Goal: Task Accomplishment & Management: Manage account settings

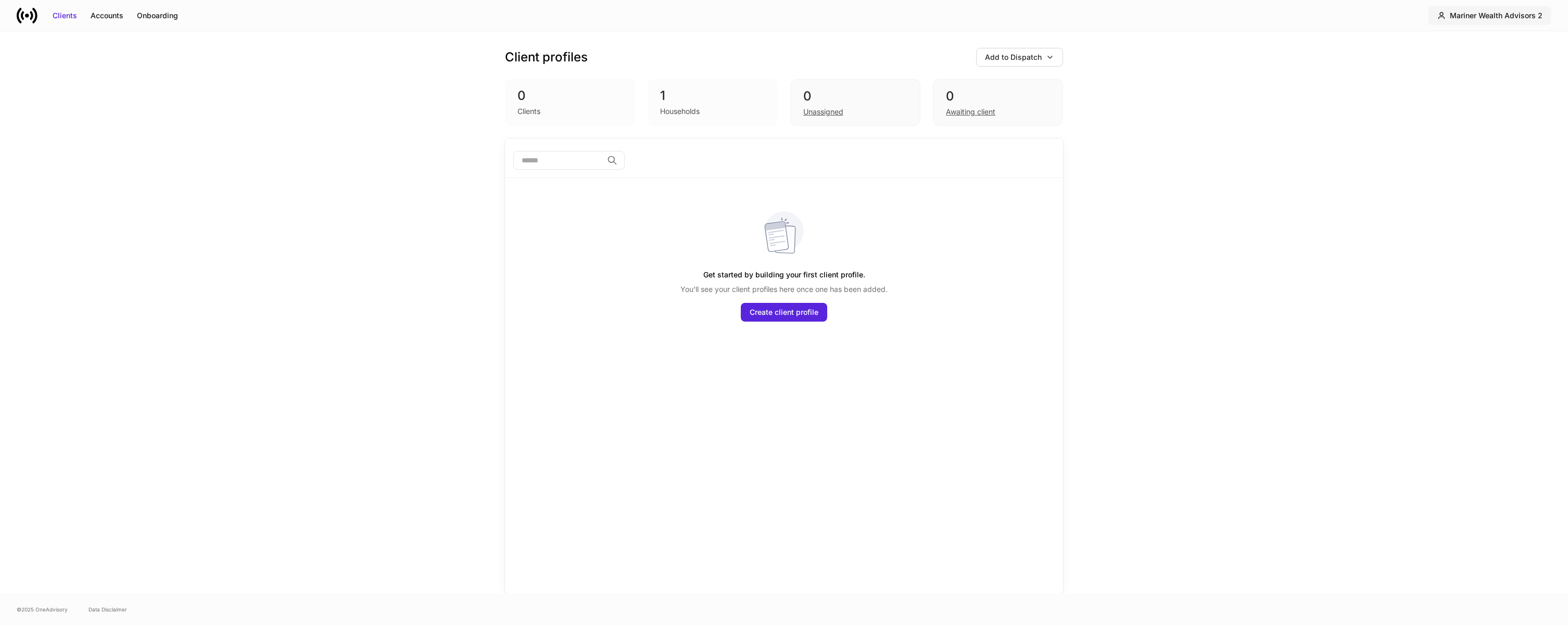
click at [1487, 9] on button "Mariner Wealth Advisors 2" at bounding box center [1490, 15] width 123 height 19
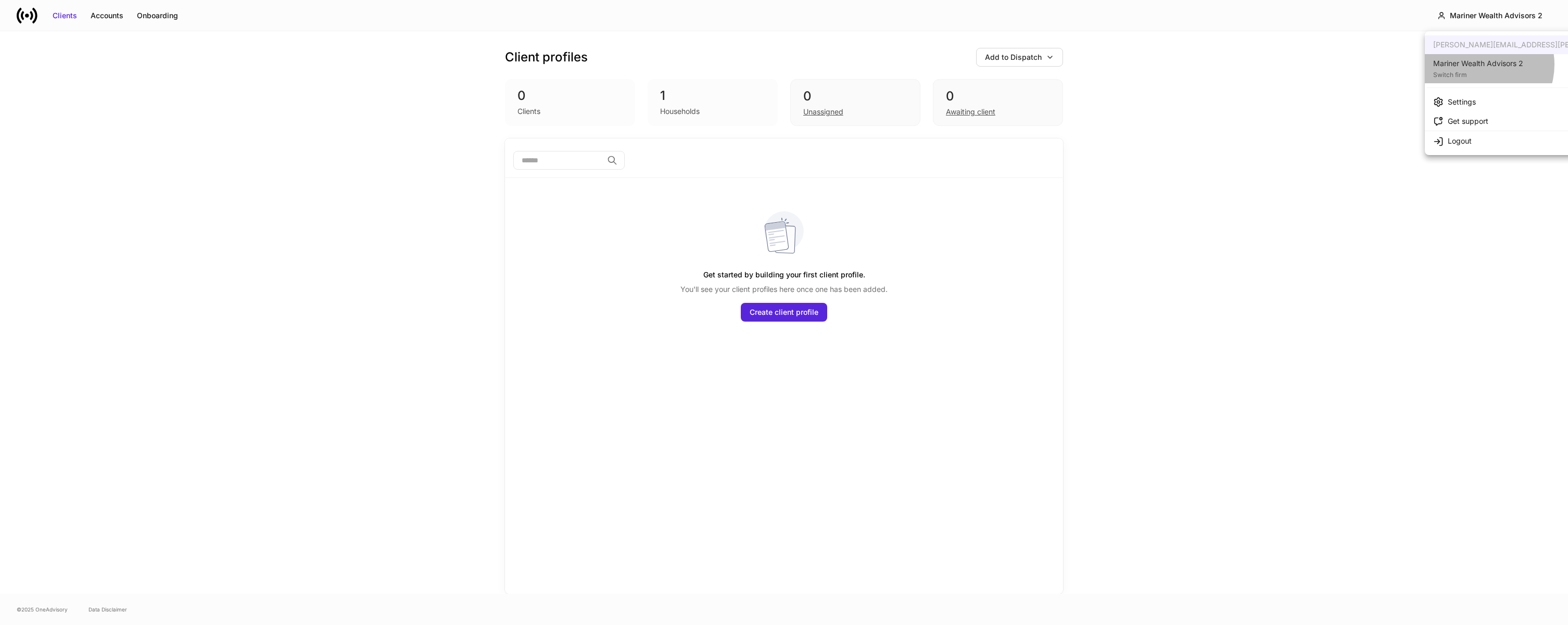
click at [1479, 65] on div "Mariner Wealth Advisors 2" at bounding box center [1478, 63] width 90 height 10
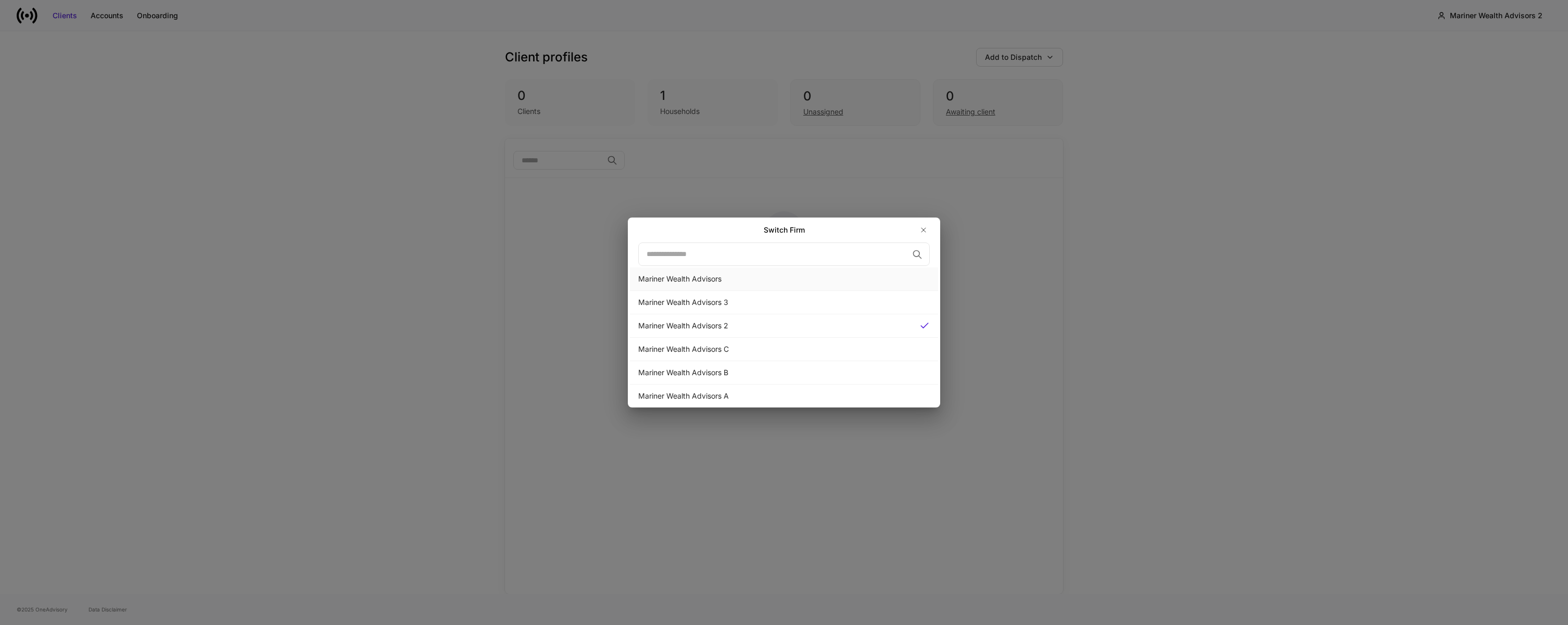
click at [733, 279] on div "Mariner Wealth Advisors" at bounding box center [784, 279] width 292 height 10
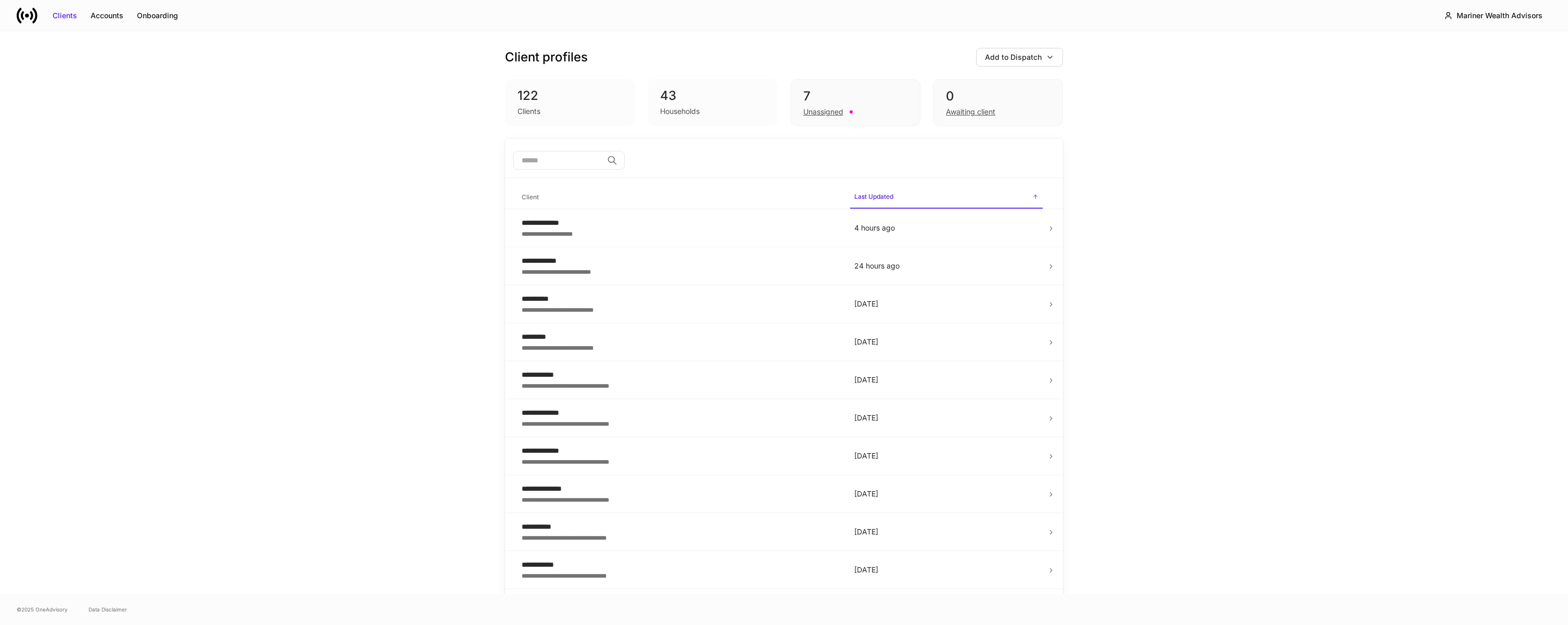
drag, startPoint x: 873, startPoint y: 151, endPoint x: 878, endPoint y: 136, distance: 15.8
click at [874, 151] on div "​" at bounding box center [784, 161] width 558 height 34
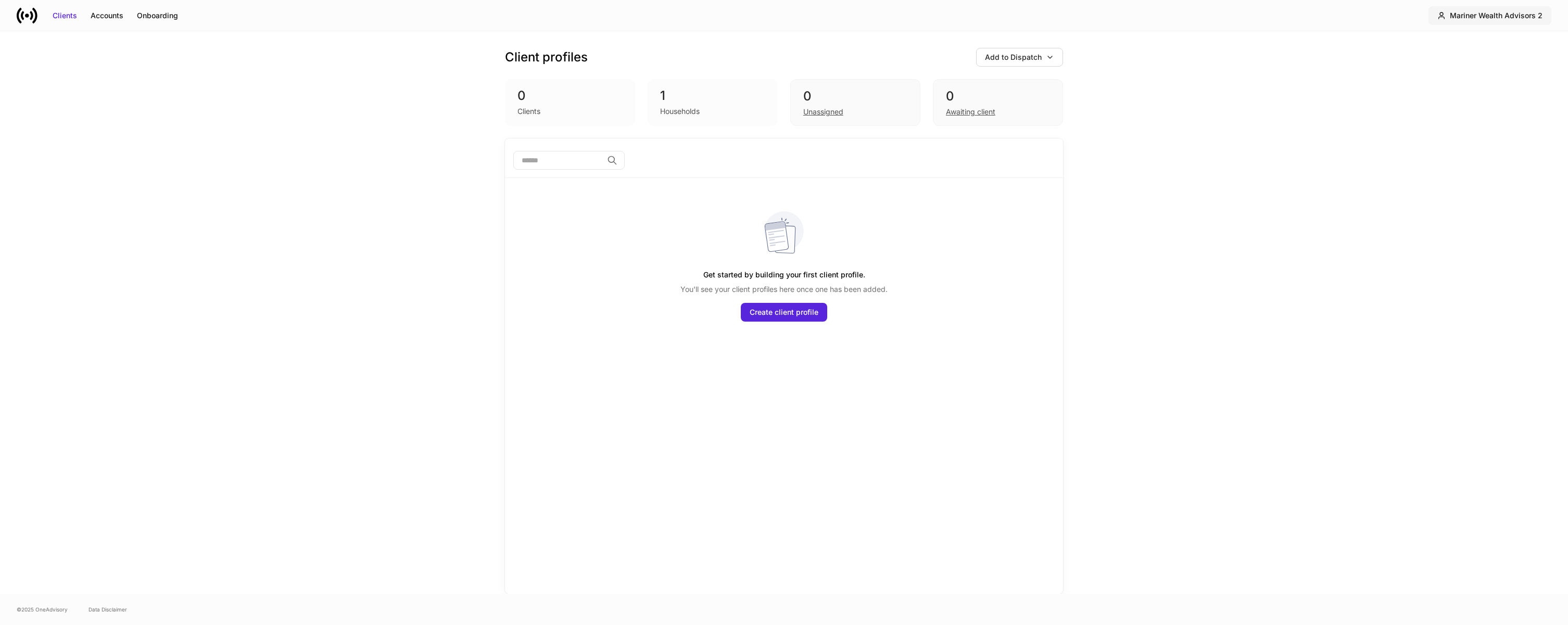
click at [1473, 16] on div "Mariner Wealth Advisors 2" at bounding box center [1497, 15] width 93 height 10
click at [1476, 67] on div "Mariner Wealth Advisors 2" at bounding box center [1478, 63] width 90 height 10
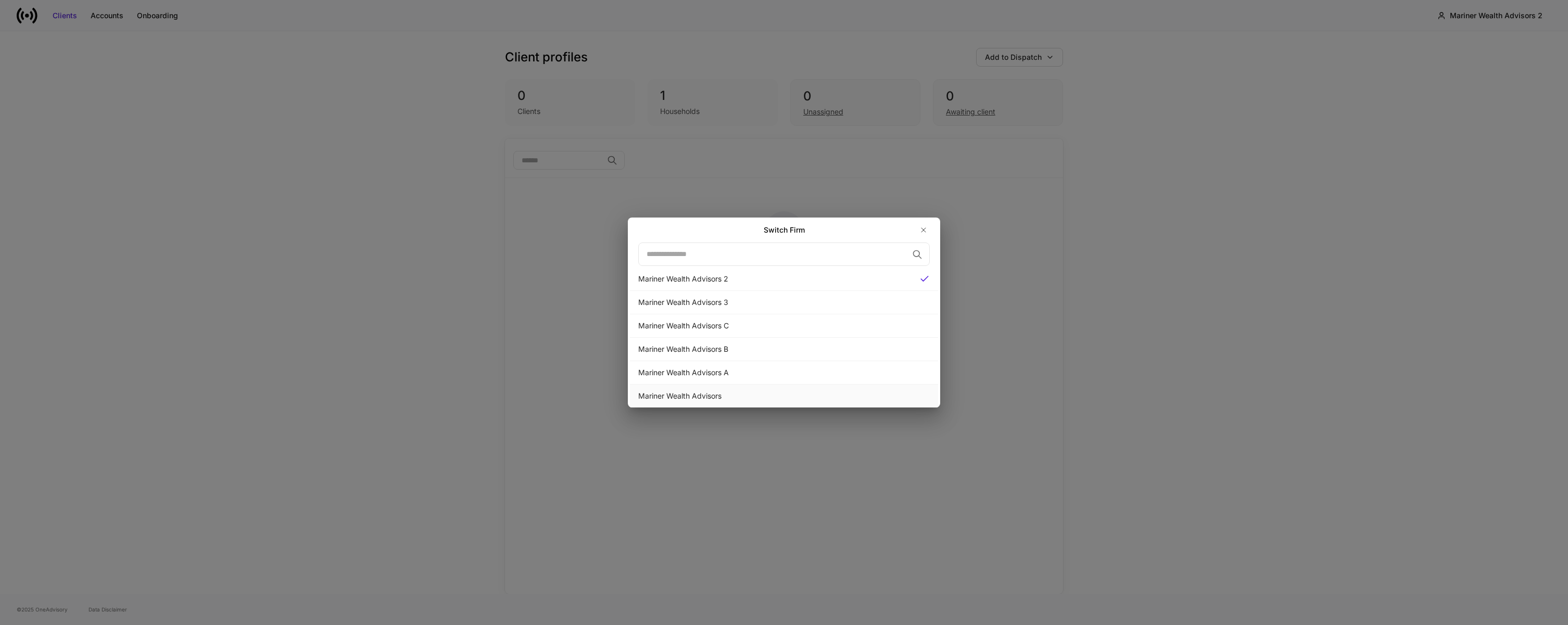
click at [781, 392] on div "Mariner Wealth Advisors" at bounding box center [784, 396] width 292 height 10
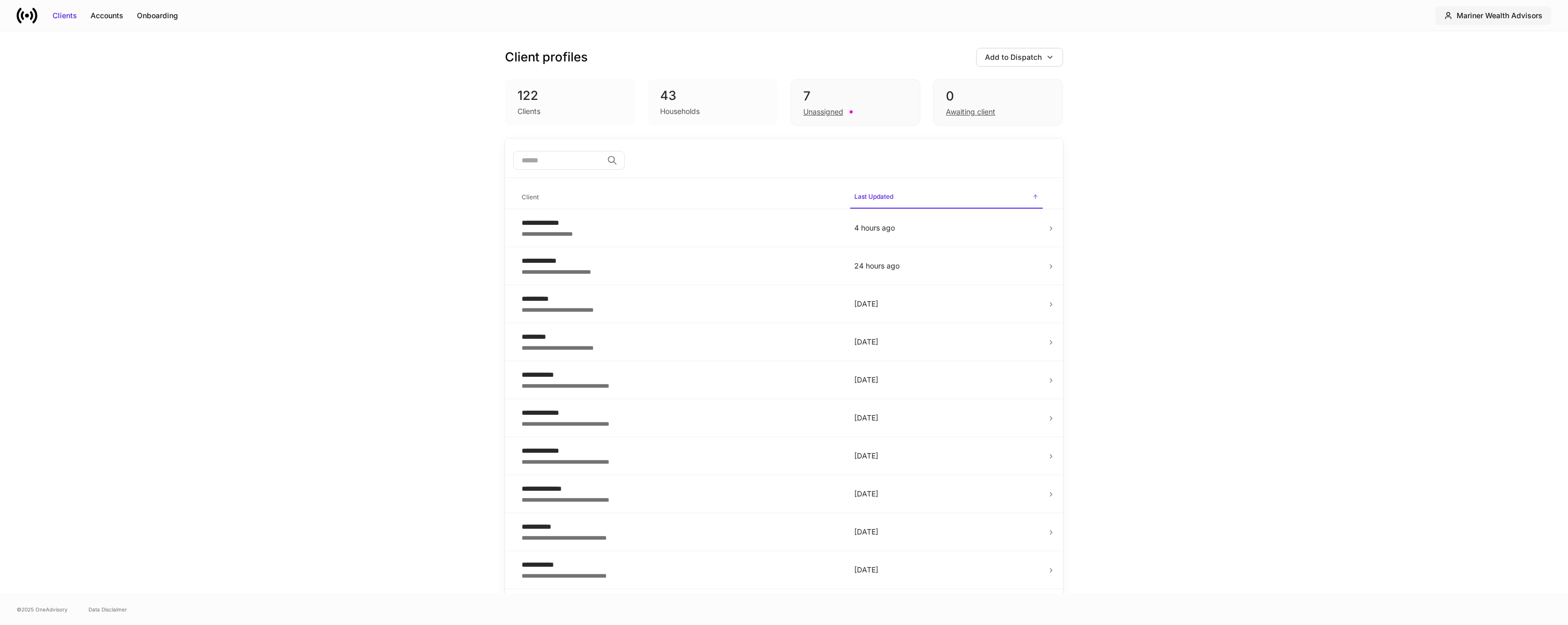
click at [1467, 16] on div "Mariner Wealth Advisors" at bounding box center [1500, 15] width 86 height 10
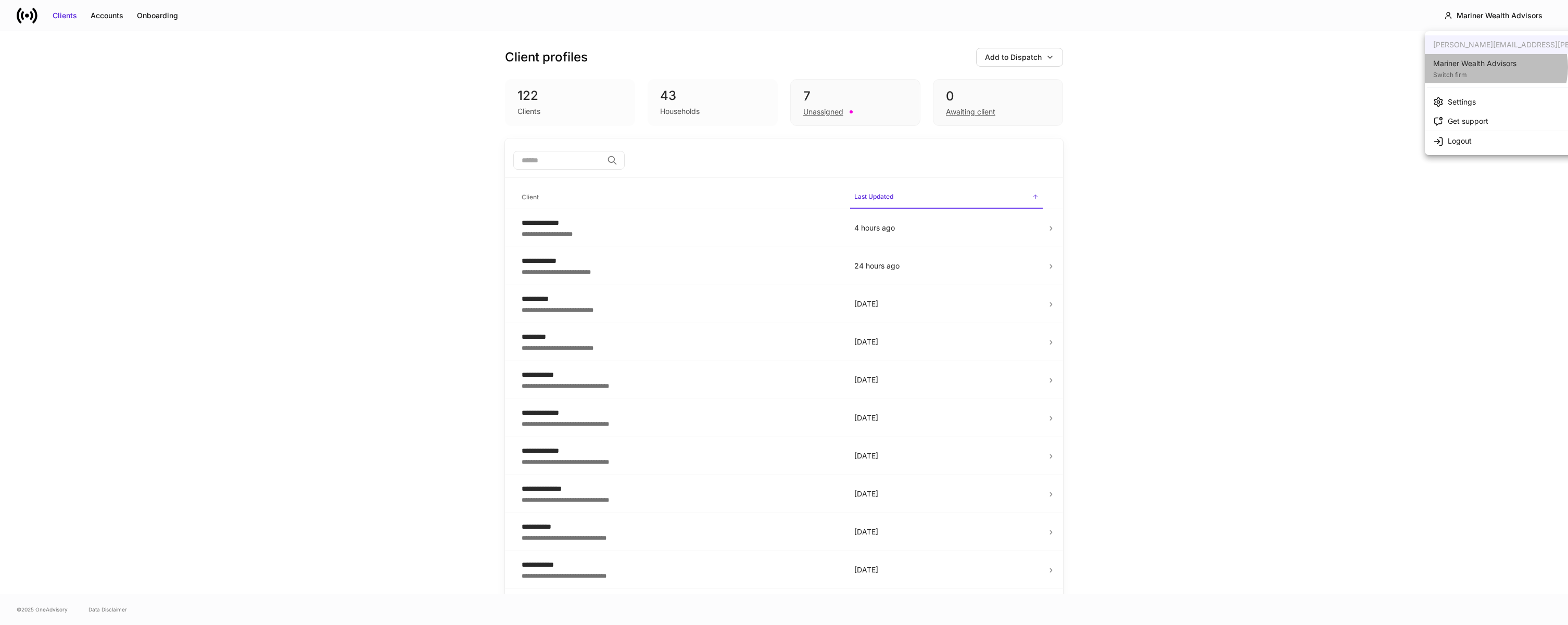
click at [1495, 67] on div "Mariner Wealth Advisors" at bounding box center [1475, 63] width 83 height 10
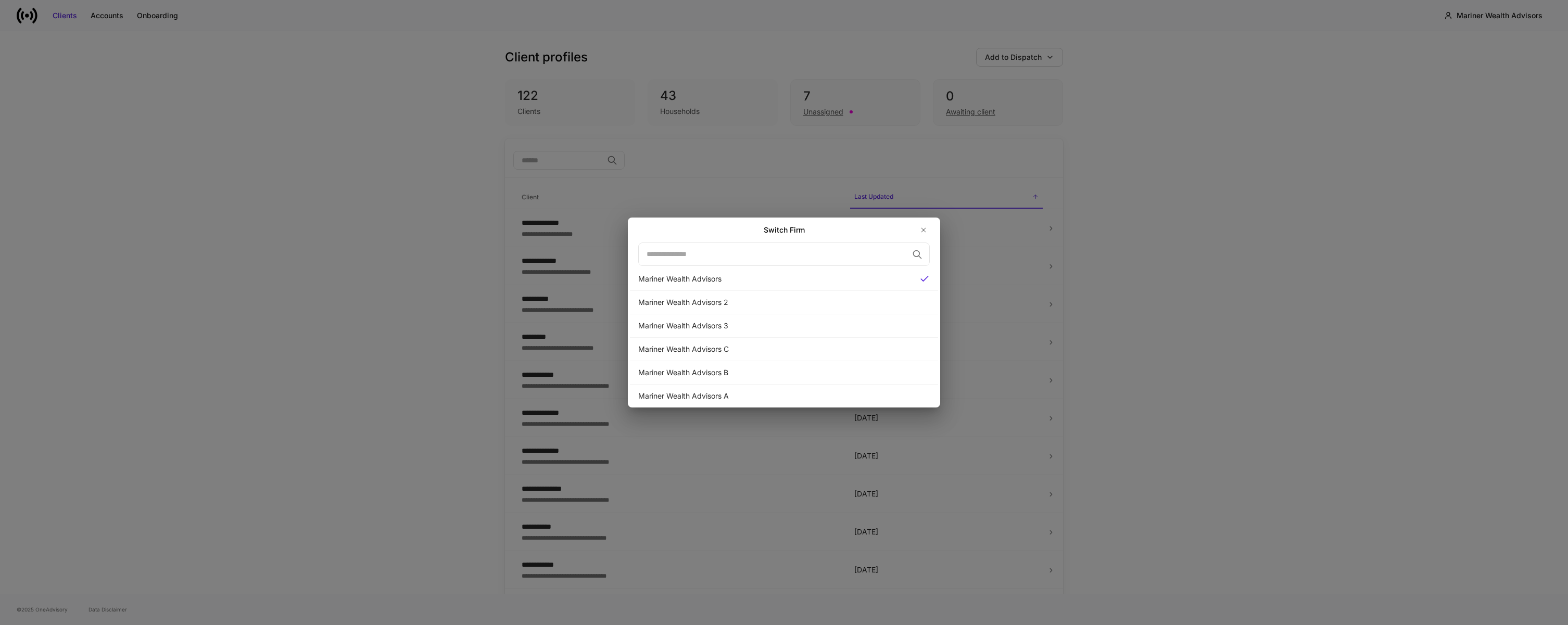
click at [1049, 255] on div "Switch Firm ​ Mariner Wealth Advisors Mariner Wealth Advisors 2 Mariner Wealth …" at bounding box center [784, 312] width 1568 height 625
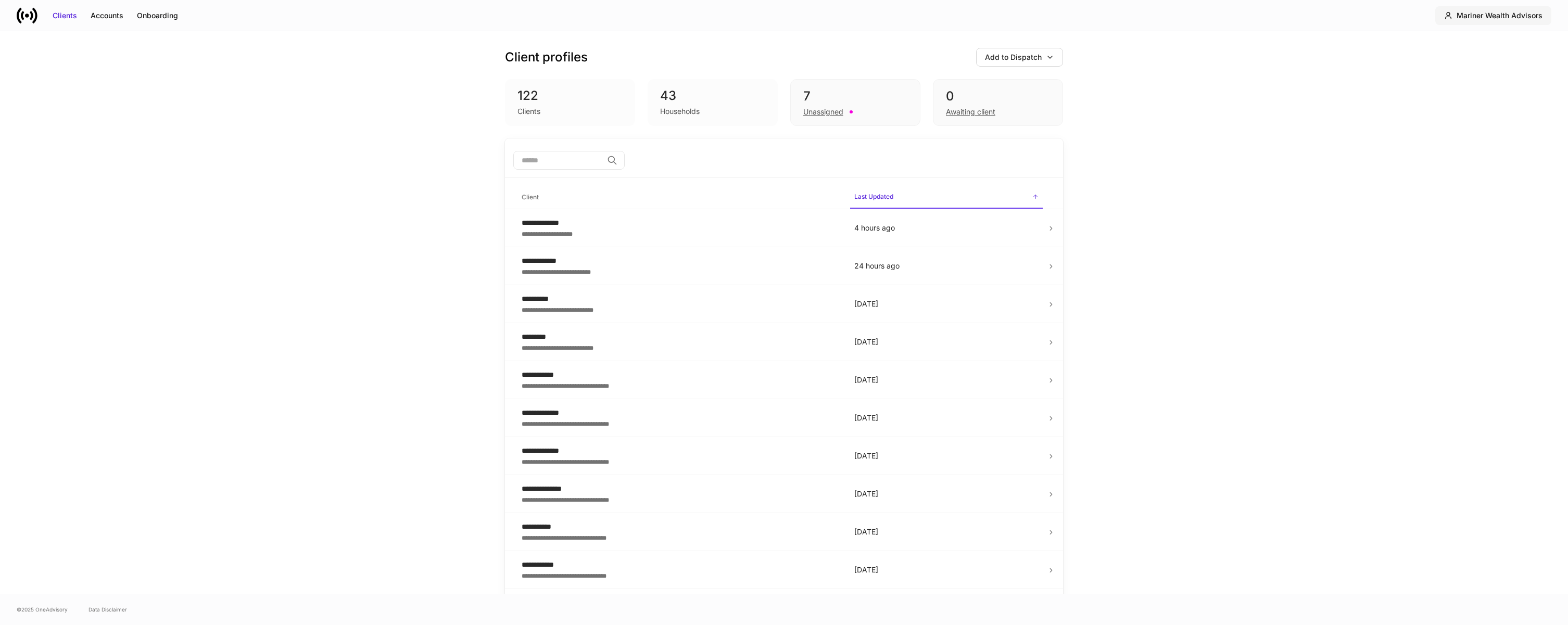
click at [1507, 12] on div "Mariner Wealth Advisors" at bounding box center [1500, 15] width 86 height 10
click at [1453, 108] on li "Settings" at bounding box center [1556, 102] width 262 height 20
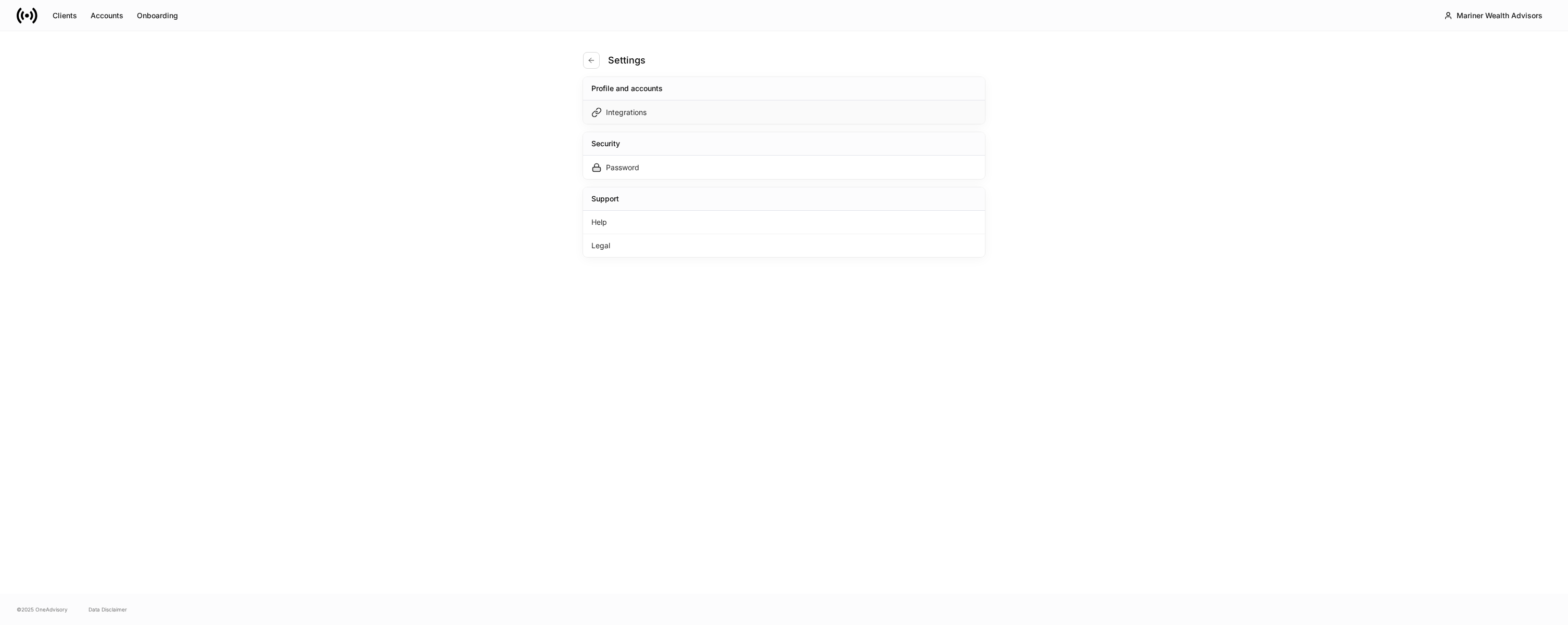
click at [671, 120] on div "Integrations" at bounding box center [784, 112] width 402 height 23
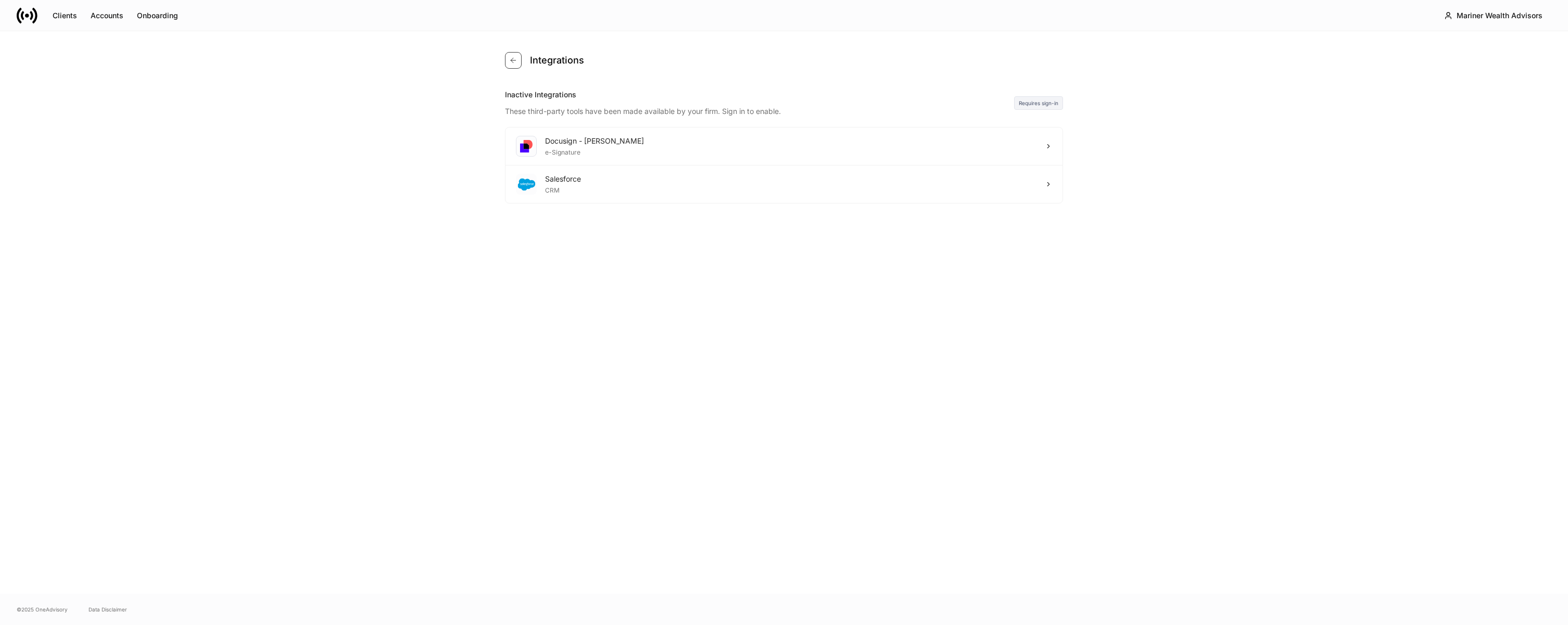
click at [519, 56] on button "button" at bounding box center [513, 60] width 16 height 16
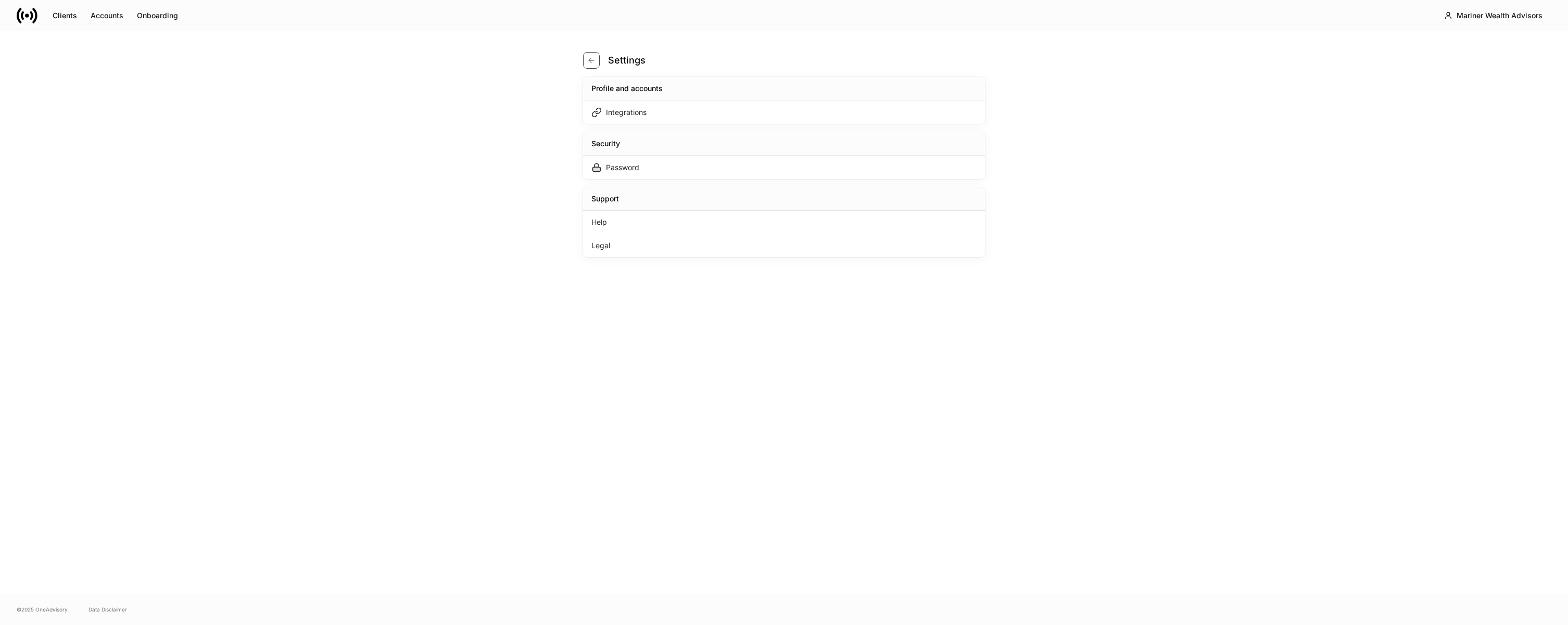
click at [588, 55] on button "button" at bounding box center [591, 60] width 16 height 16
